Goal: Check status: Check status

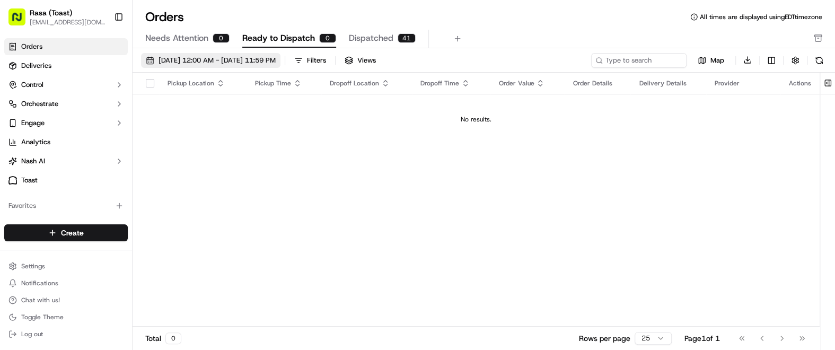
click at [276, 59] on span "[DATE] 12:00 AM - [DATE] 11:59 PM" at bounding box center [216, 61] width 117 height 10
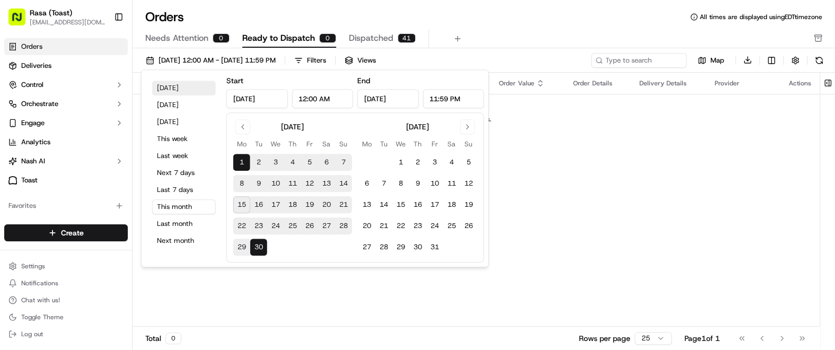
click at [155, 88] on button "[DATE]" at bounding box center [184, 88] width 64 height 15
type input "[DATE]"
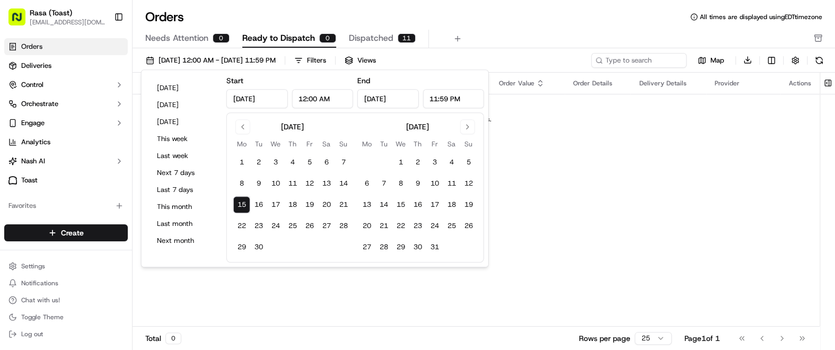
click at [713, 244] on div "Pickup Location Pickup Time Dropoff Location Dropoff Time Order Value Order Det…" at bounding box center [475, 200] width 687 height 254
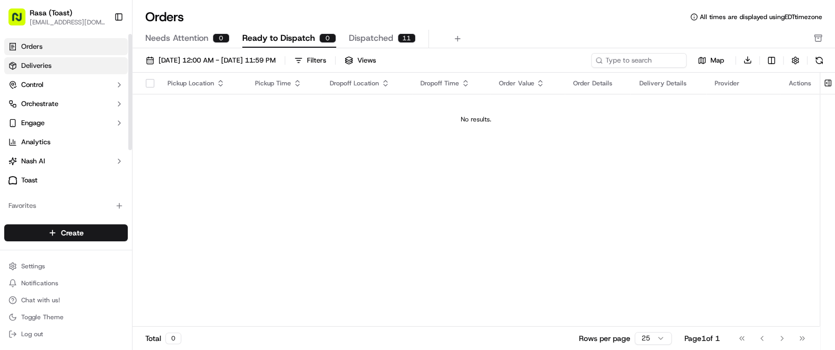
click at [40, 61] on span "Deliveries" at bounding box center [36, 66] width 30 height 10
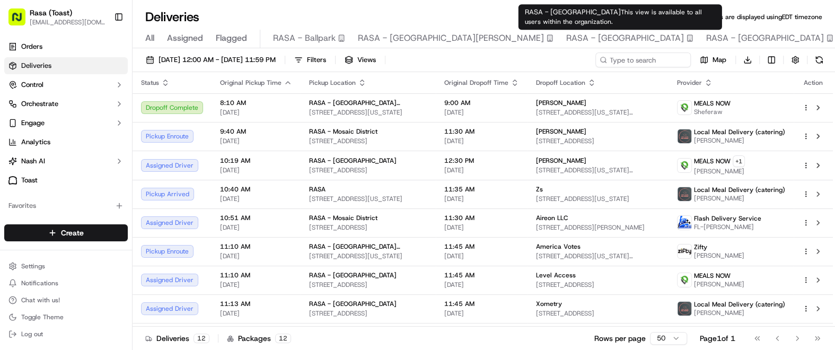
click at [706, 43] on div "RASA - [GEOGRAPHIC_DATA]" at bounding box center [769, 38] width 127 height 13
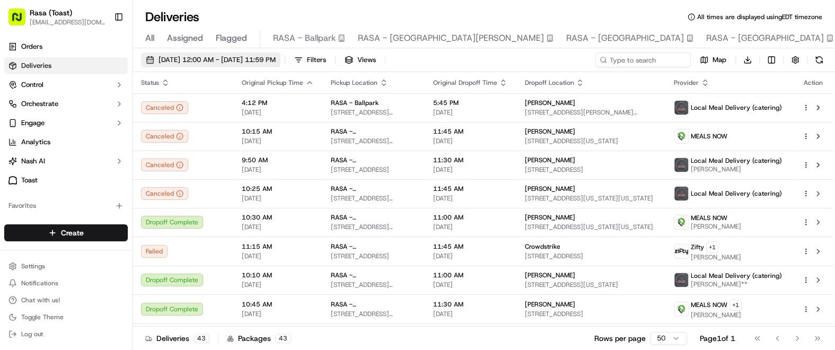
click at [276, 61] on span "[DATE] 12:00 AM - [DATE] 11:59 PM" at bounding box center [216, 60] width 117 height 10
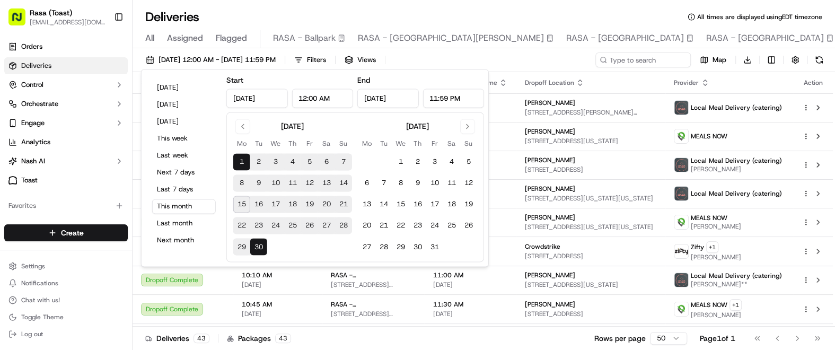
click at [239, 209] on button "15" at bounding box center [241, 204] width 17 height 17
type input "[DATE]"
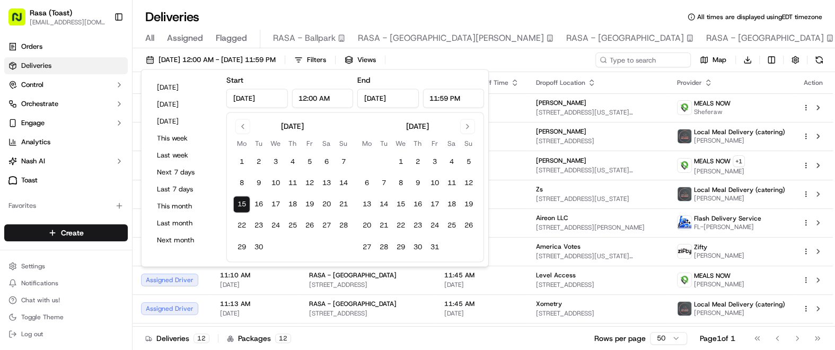
click at [555, 28] on div "All Assigned Flagged RASA - Ballpark RASA - [GEOGRAPHIC_DATA][PERSON_NAME][GEOG…" at bounding box center [556, 36] width 848 height 23
